Goal: Information Seeking & Learning: Learn about a topic

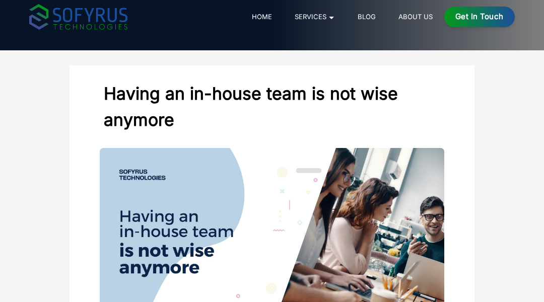
scroll to position [20, 0]
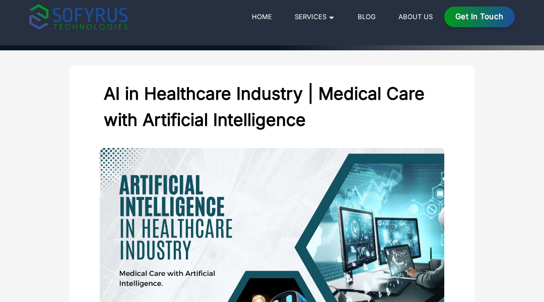
scroll to position [20, 0]
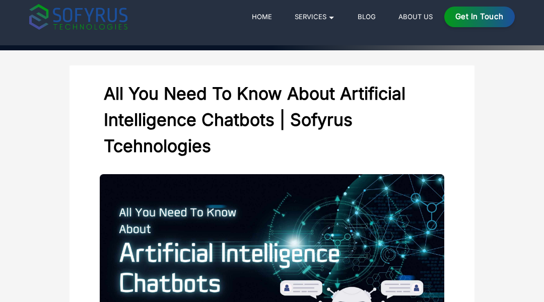
scroll to position [20, 0]
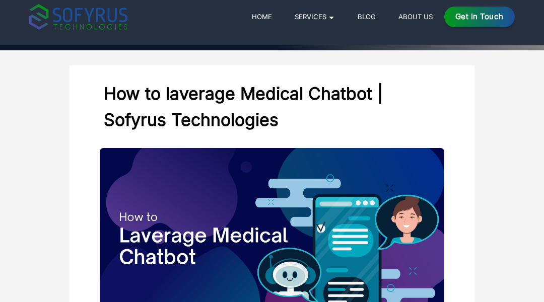
scroll to position [20, 0]
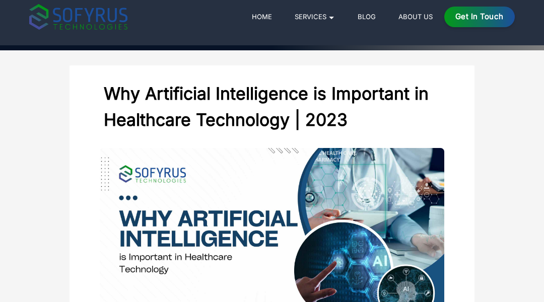
scroll to position [20, 0]
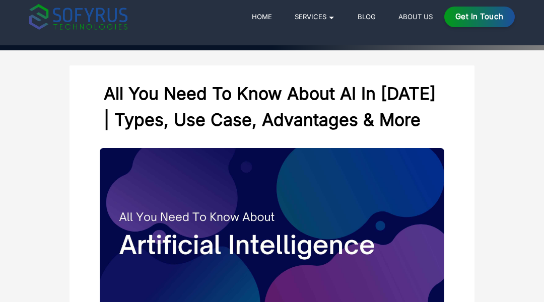
scroll to position [20, 0]
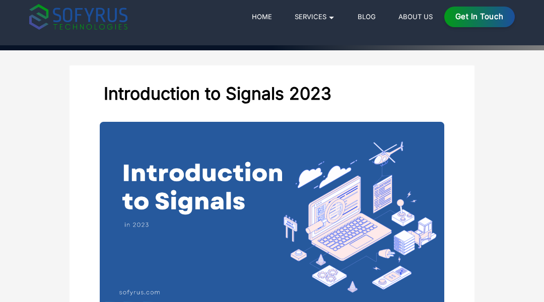
scroll to position [20, 0]
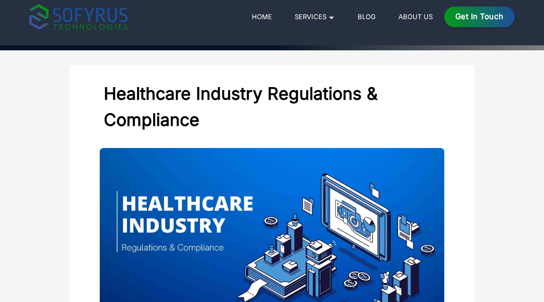
scroll to position [20, 0]
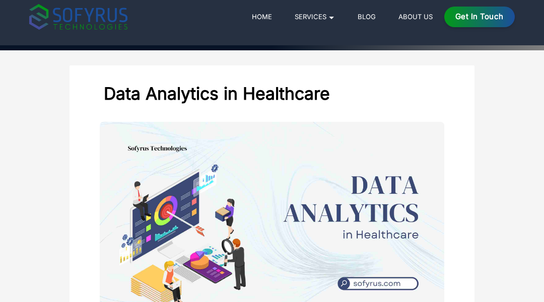
scroll to position [20, 0]
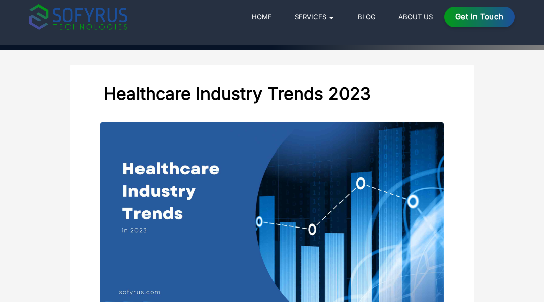
scroll to position [20, 0]
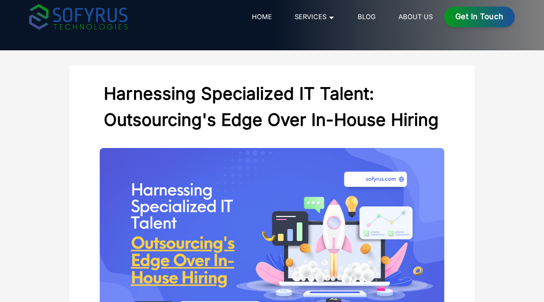
scroll to position [20, 0]
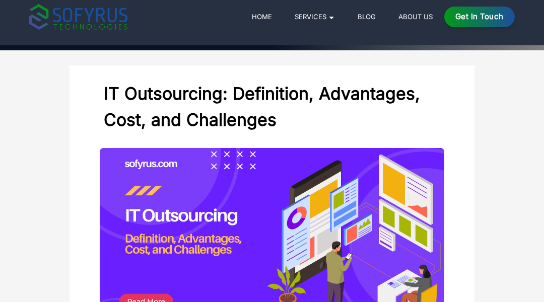
scroll to position [20, 0]
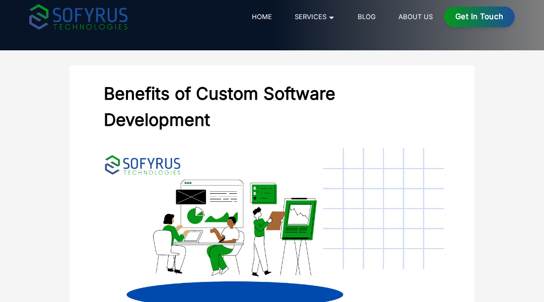
scroll to position [20, 0]
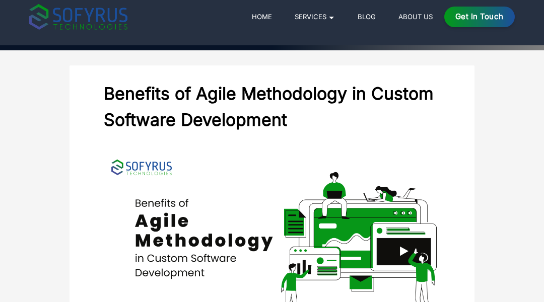
scroll to position [20, 0]
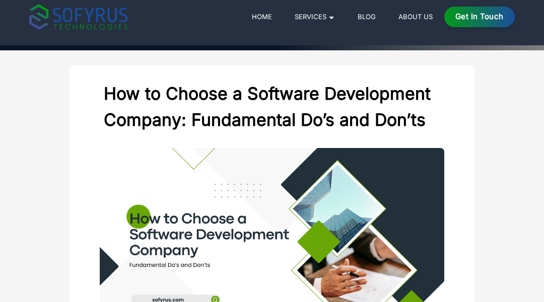
scroll to position [20, 0]
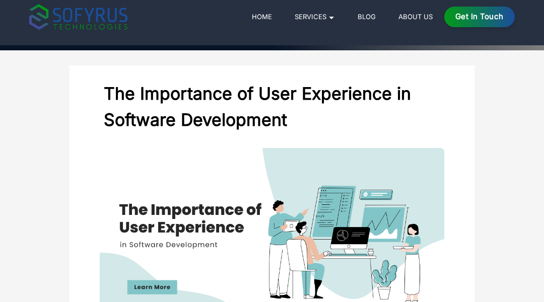
scroll to position [20, 0]
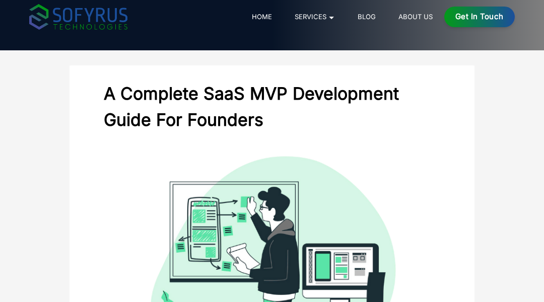
scroll to position [20, 0]
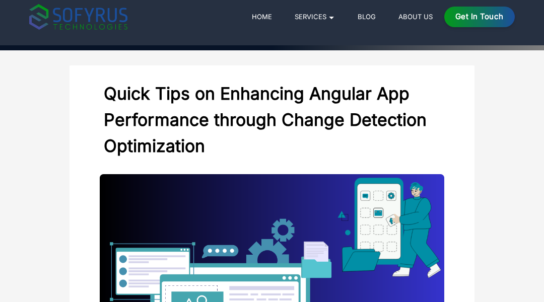
scroll to position [20, 0]
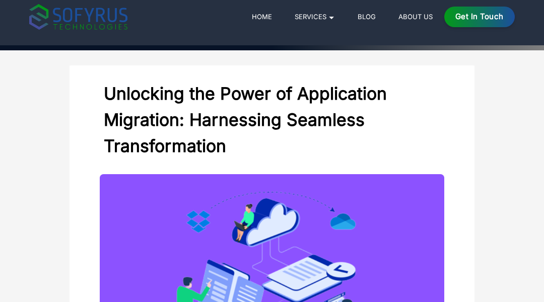
scroll to position [20, 0]
